Goal: Complete application form

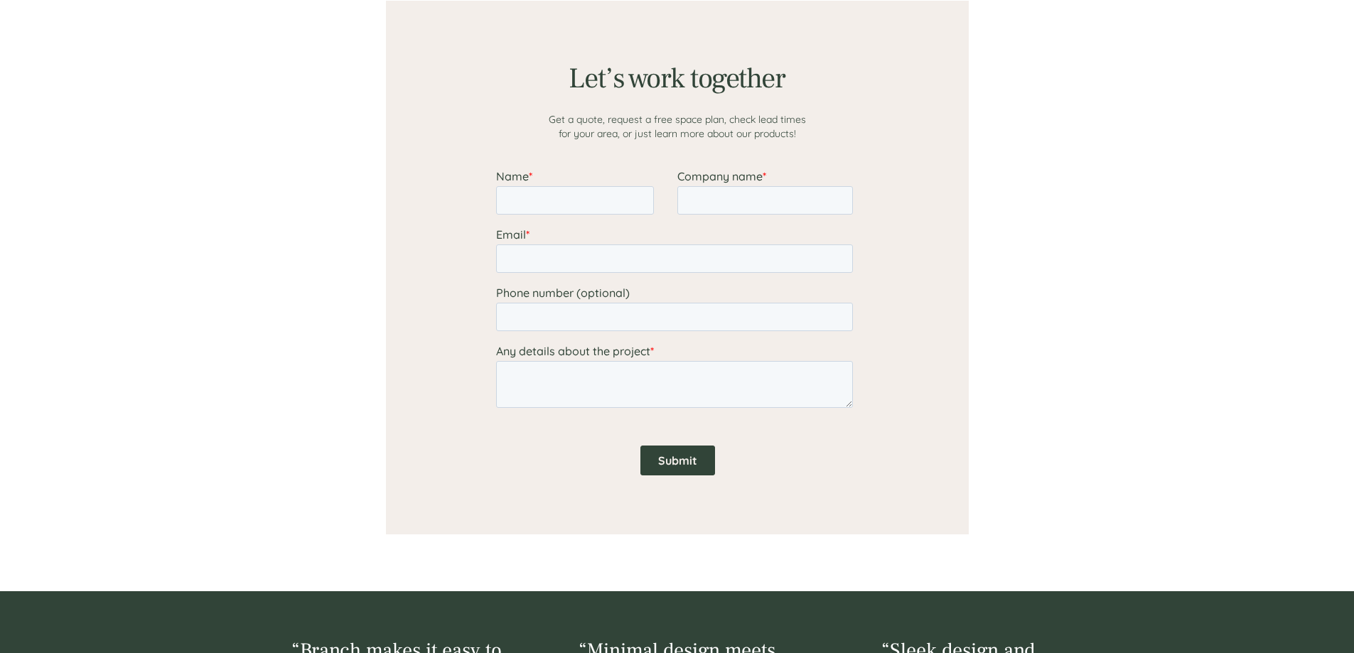
scroll to position [1162, 0]
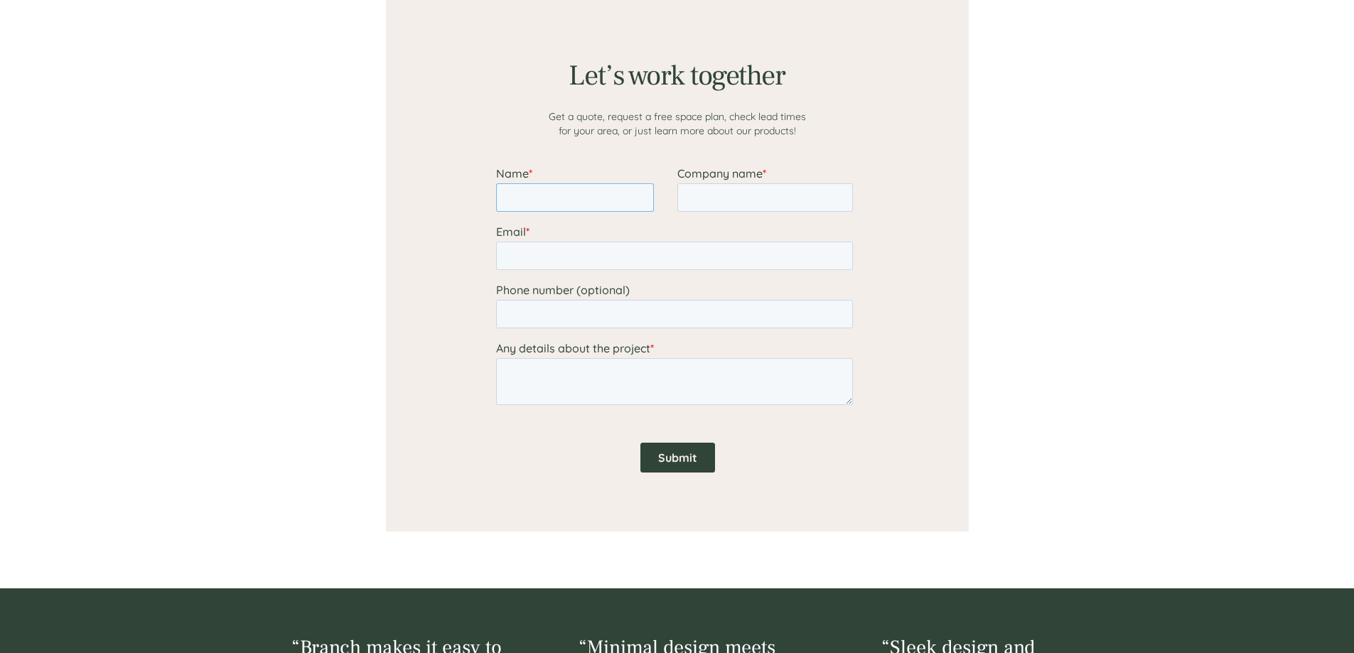
click at [537, 188] on input "Name *" at bounding box center [575, 197] width 158 height 28
type input "Daissy"
click at [730, 193] on input "Company name *" at bounding box center [765, 197] width 176 height 28
type input "[PERSON_NAME] BioMarine Manufacturing"
click at [698, 259] on input "Email *" at bounding box center [674, 256] width 357 height 28
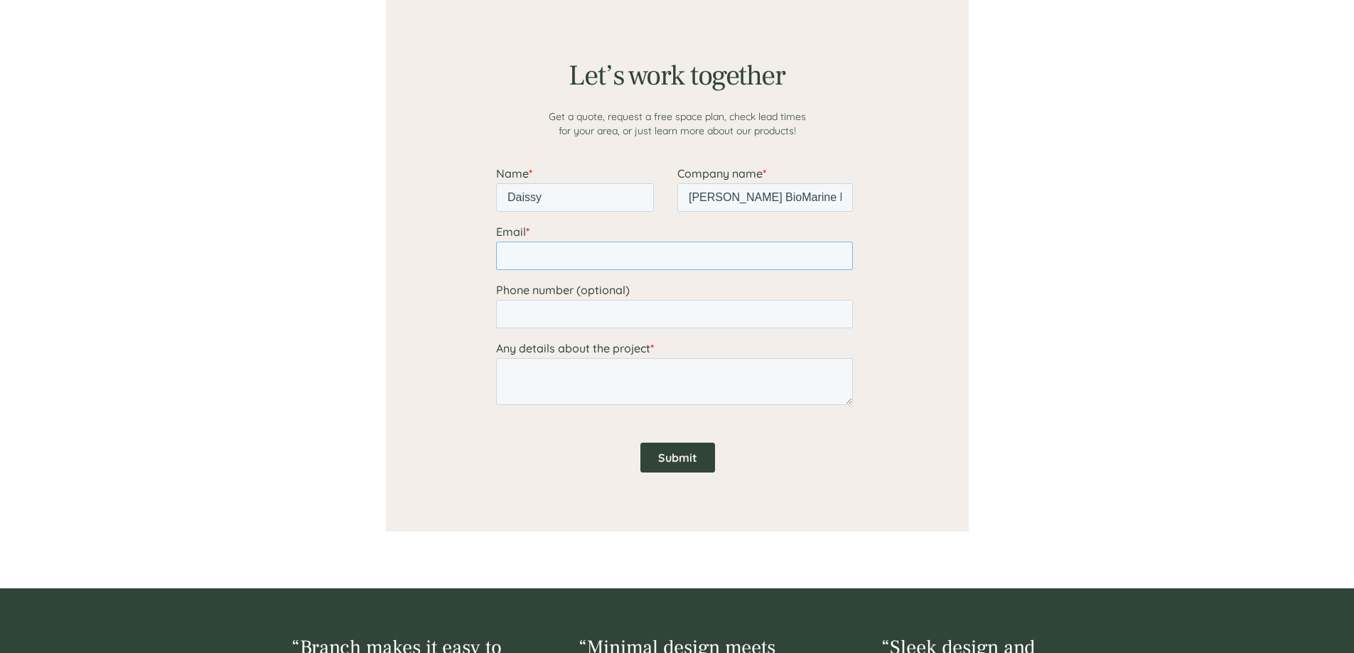
type input "[EMAIL_ADDRESS][PERSON_NAME][DOMAIN_NAME]"
click at [623, 314] on input "Phone number (optional)" at bounding box center [674, 314] width 357 height 28
type input "[PHONE_NUMBER]"
click at [604, 380] on textarea "Any details about the project *" at bounding box center [674, 381] width 357 height 47
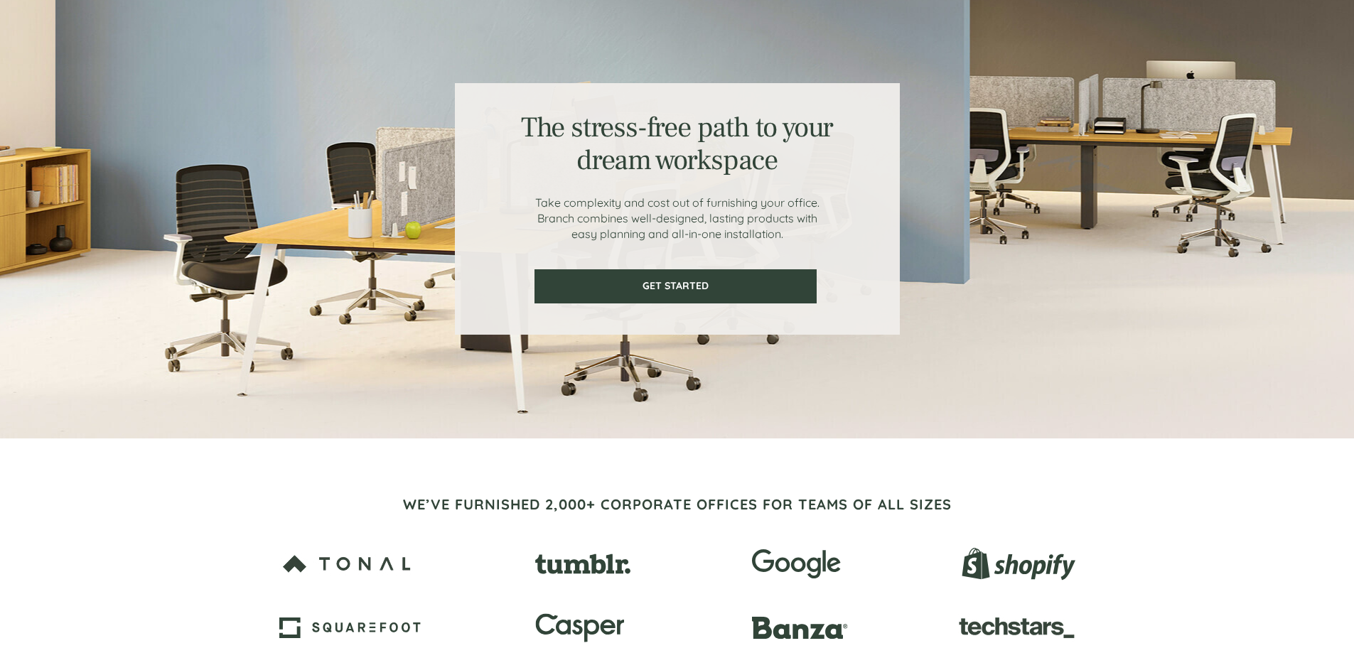
scroll to position [0, 0]
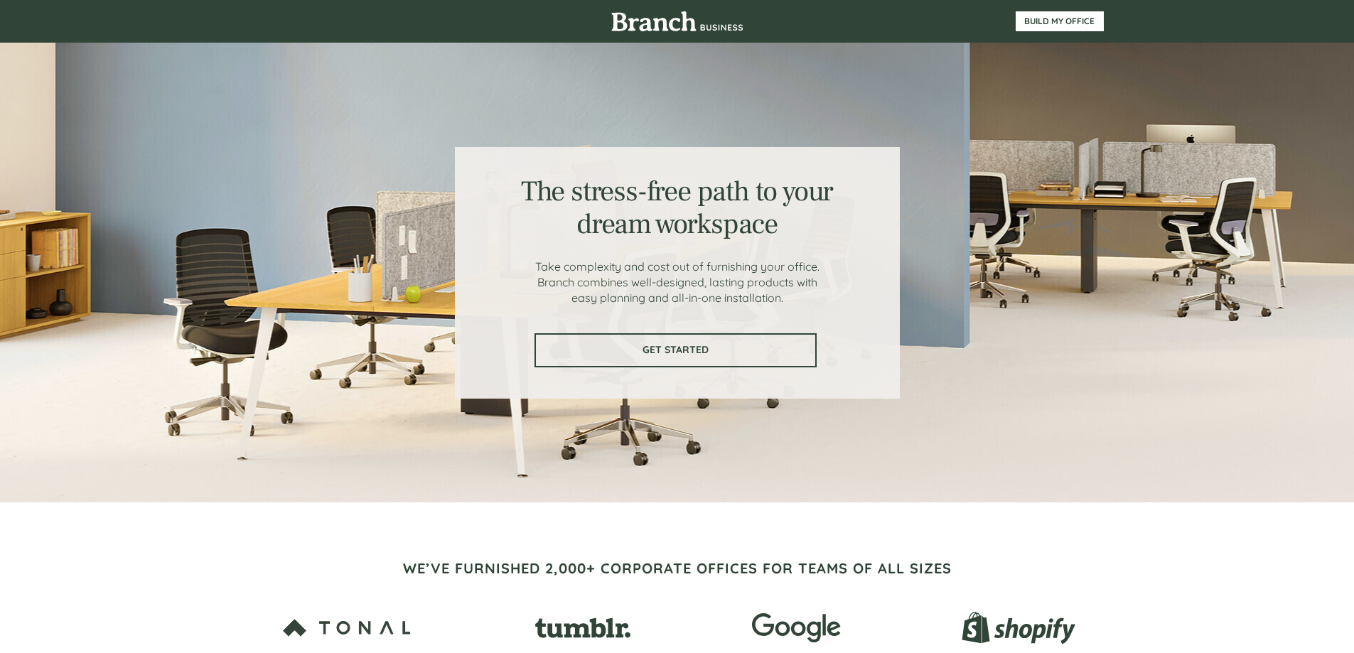
click at [680, 353] on span "GET STARTED" at bounding box center [675, 350] width 279 height 12
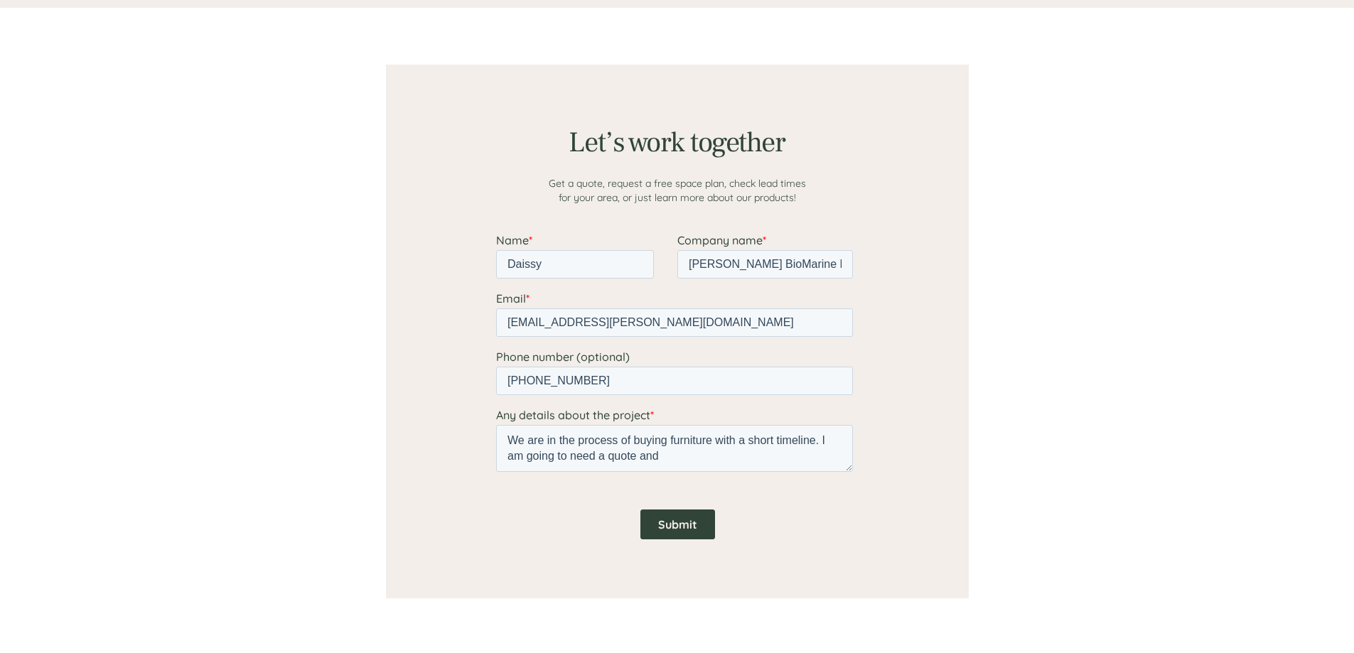
scroll to position [1103, 0]
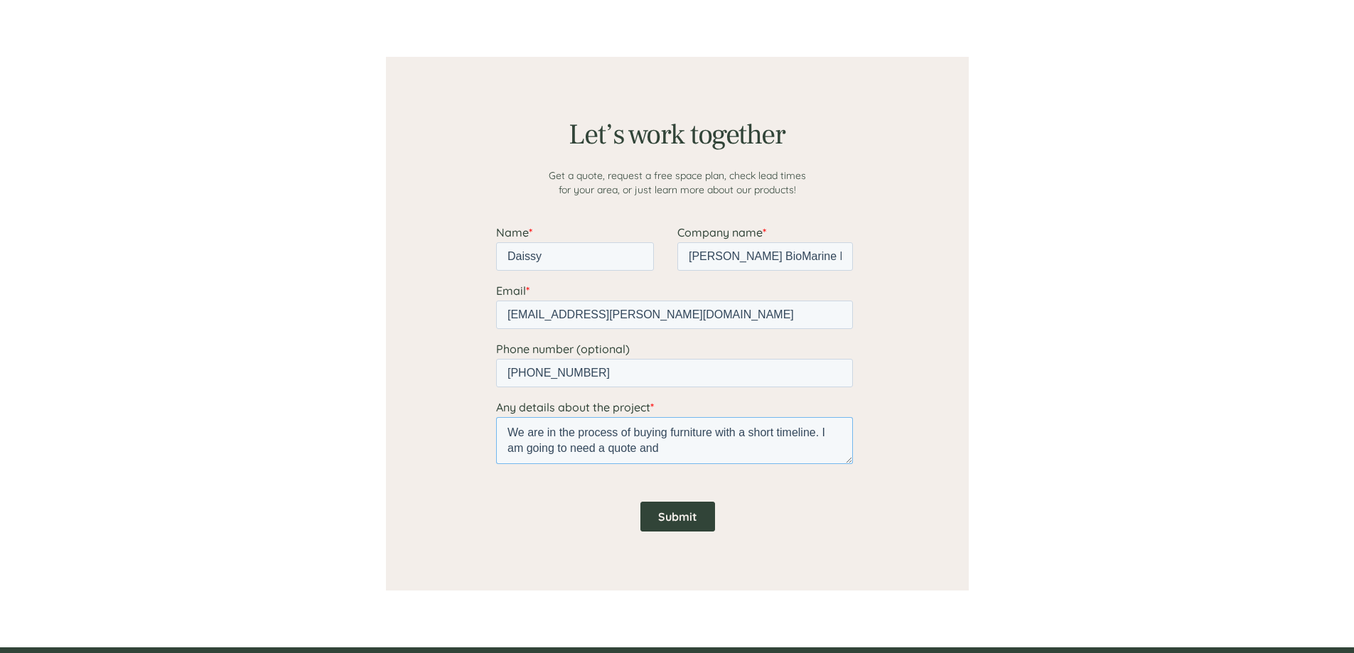
click at [718, 449] on textarea "We are in the process of buying furniture with a short timeline. I am going to …" at bounding box center [674, 440] width 357 height 47
type textarea "We are in the process of buying furniture with a short timeline. I am going to …"
click at [661, 515] on input "Submit" at bounding box center [677, 517] width 75 height 30
